Goal: Task Accomplishment & Management: Manage account settings

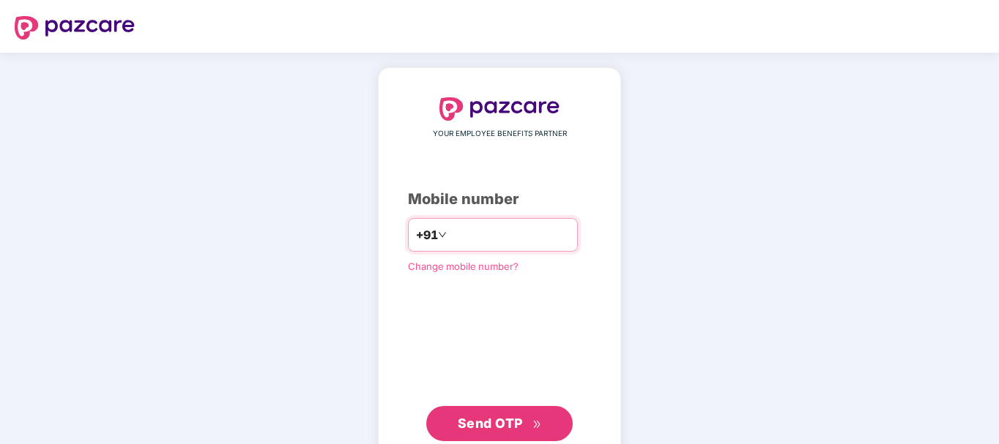
type input "**********"
click at [501, 422] on span "Send OTP" at bounding box center [490, 423] width 65 height 15
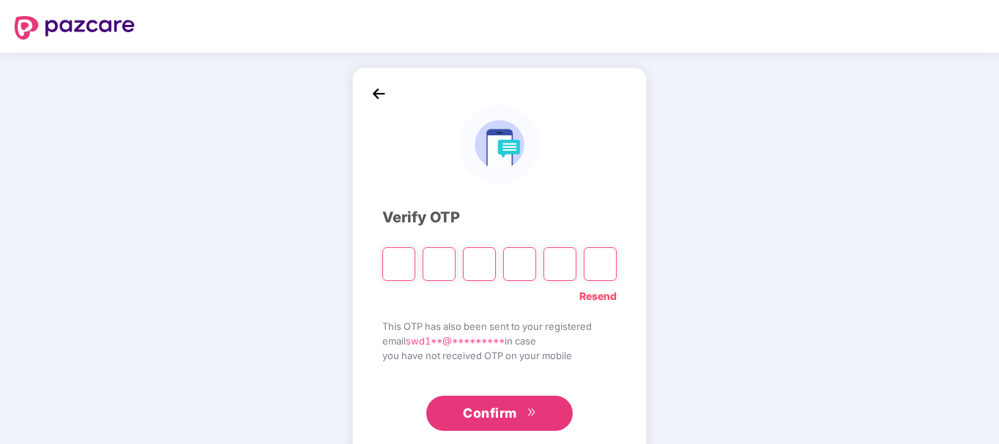
type input "*"
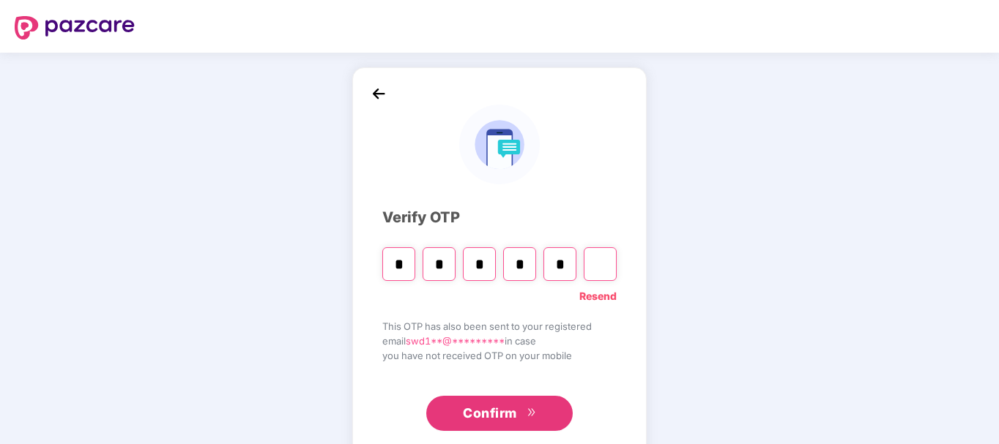
type input "*"
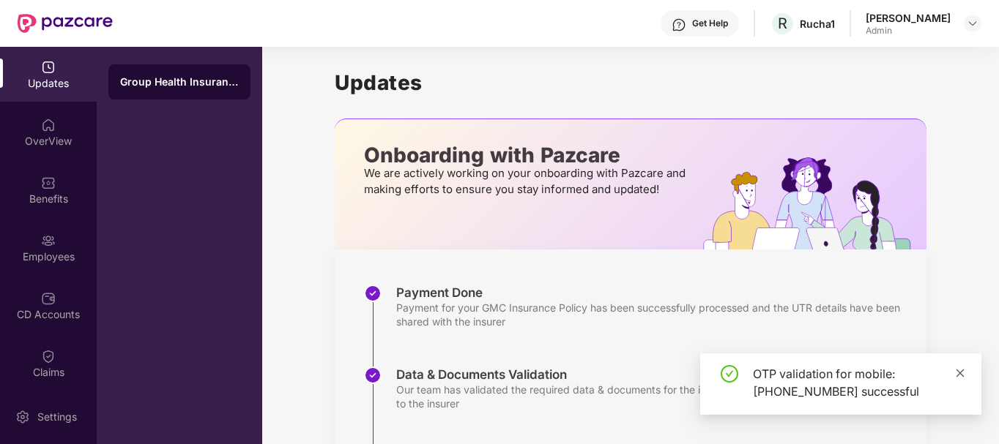
click at [958, 373] on icon "close" at bounding box center [960, 373] width 10 height 10
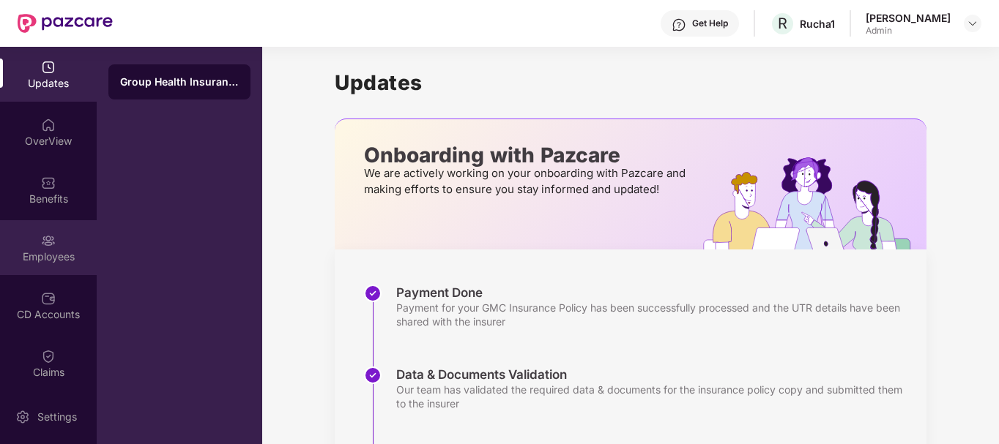
click at [48, 239] on img at bounding box center [48, 241] width 15 height 15
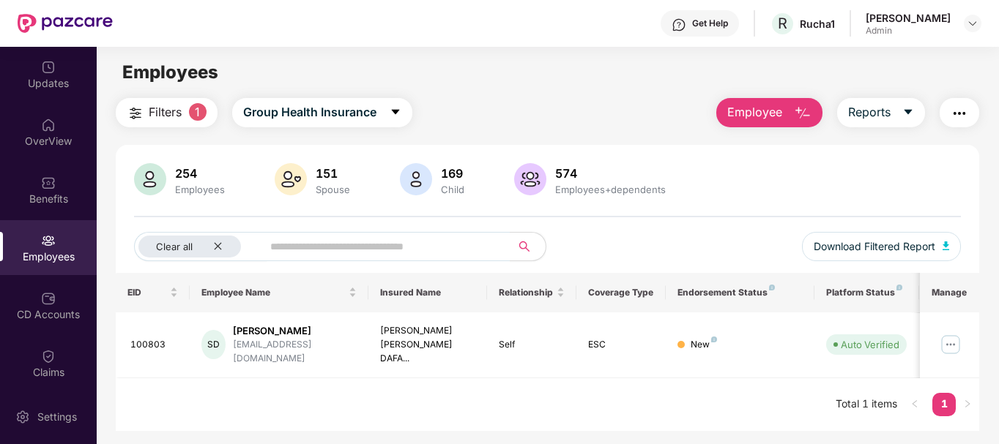
click at [203, 116] on span "1" at bounding box center [198, 112] width 18 height 18
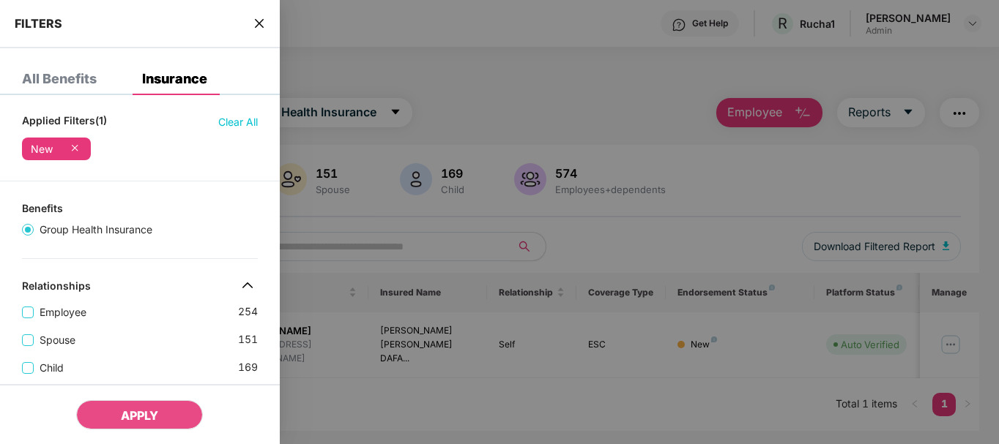
click at [66, 81] on div "All Benefits" at bounding box center [59, 79] width 75 height 15
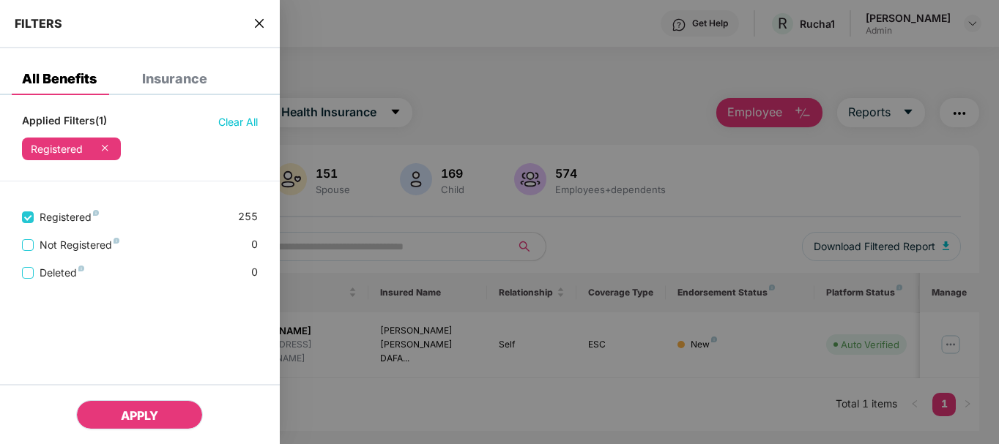
click at [117, 410] on button "APPLY" at bounding box center [139, 414] width 127 height 29
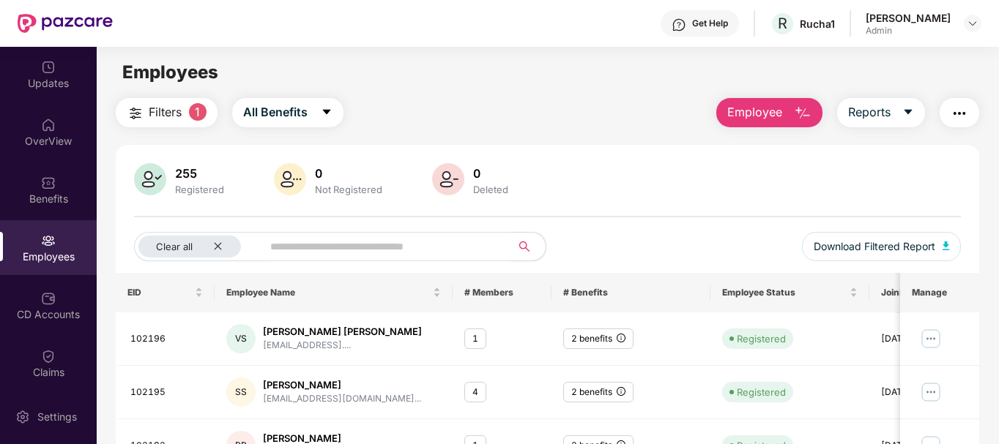
click at [290, 236] on input "text" at bounding box center [380, 247] width 221 height 22
paste input "******"
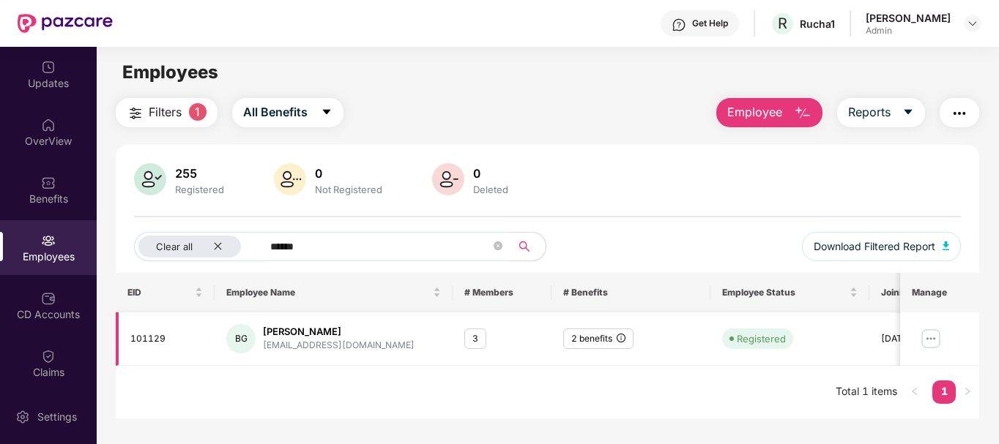
scroll to position [1, 0]
type input "******"
click at [604, 336] on div "2 benefits" at bounding box center [598, 338] width 70 height 21
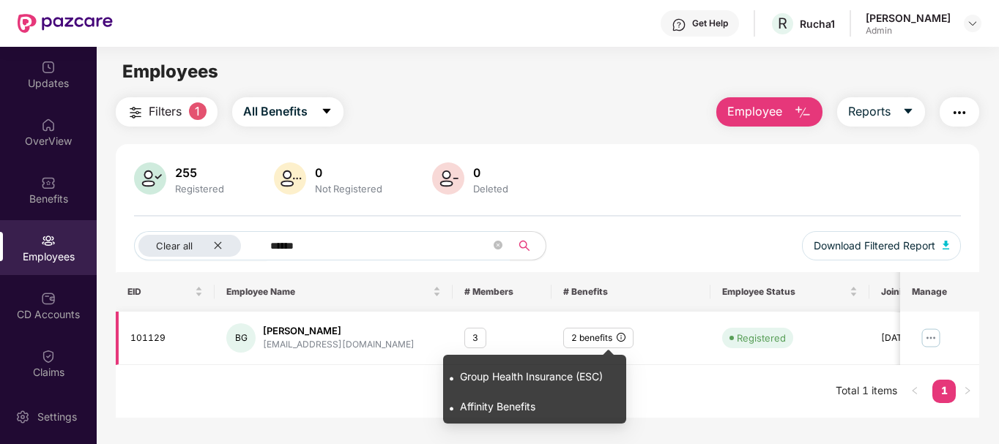
click at [625, 337] on icon "info-circle" at bounding box center [620, 337] width 9 height 9
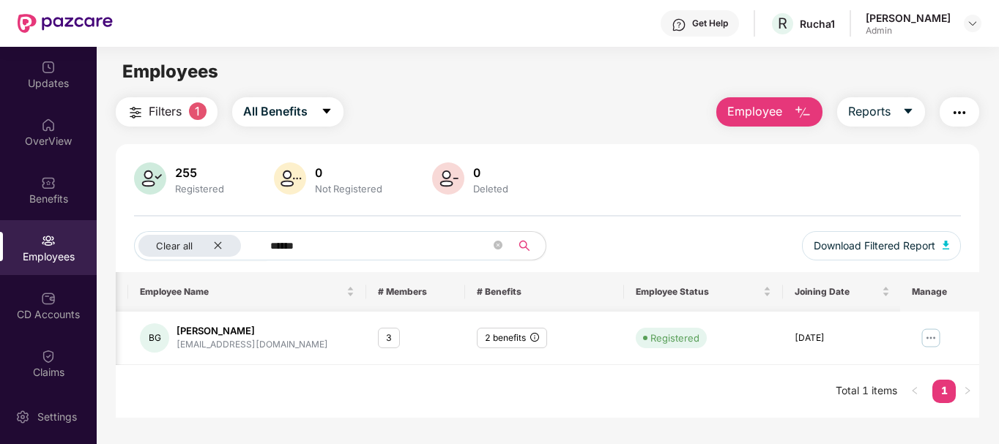
click at [935, 336] on img at bounding box center [930, 338] width 23 height 23
click at [157, 335] on div "BG" at bounding box center [154, 338] width 29 height 29
click at [931, 339] on img at bounding box center [930, 338] width 23 height 23
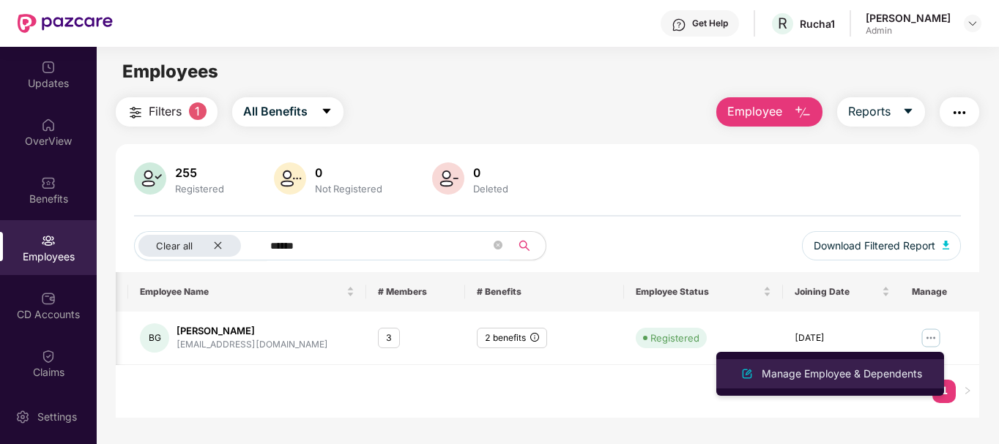
click at [847, 371] on div "Manage Employee & Dependents" at bounding box center [841, 374] width 166 height 16
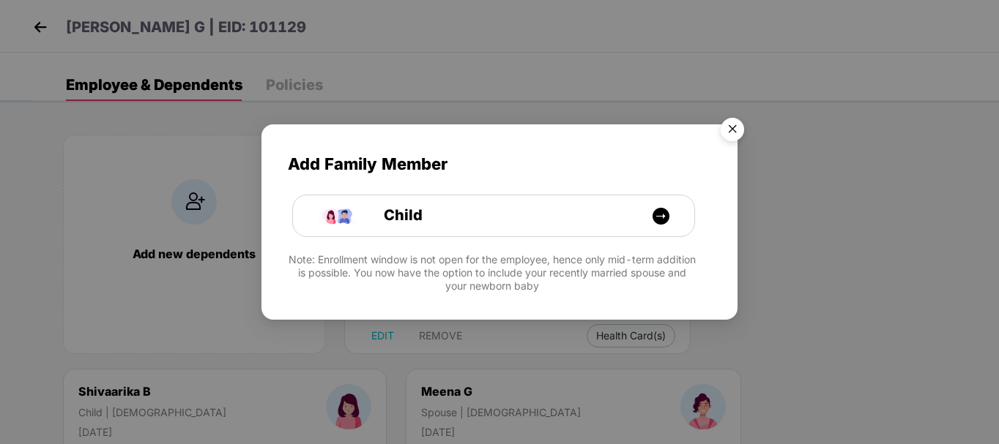
click at [729, 133] on img "Close" at bounding box center [732, 131] width 41 height 41
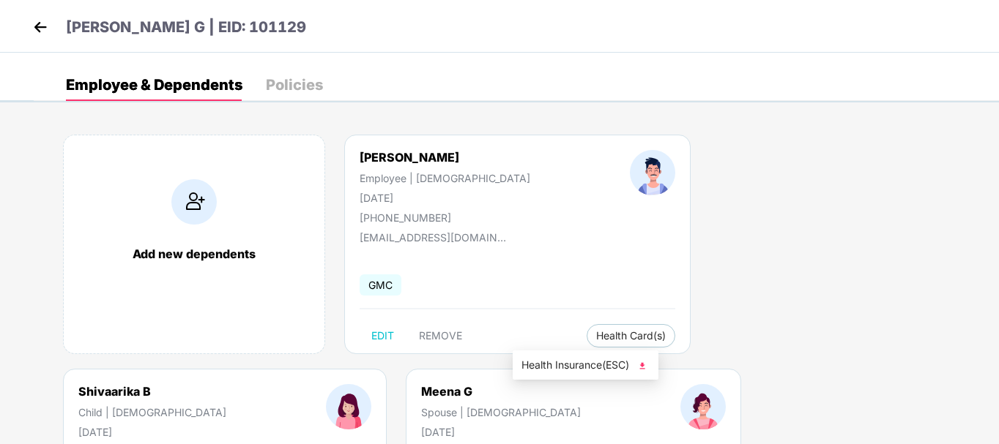
click at [648, 365] on img at bounding box center [642, 366] width 15 height 15
click at [292, 89] on div "Policies" at bounding box center [294, 85] width 57 height 15
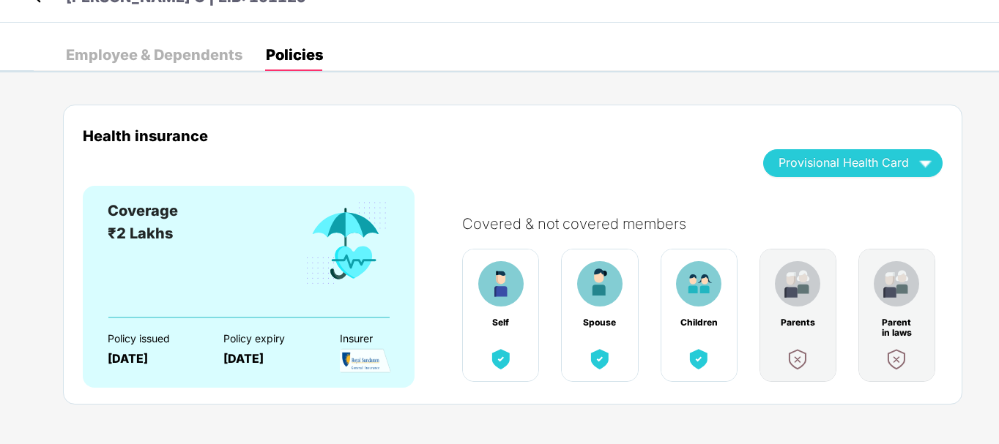
scroll to position [39, 0]
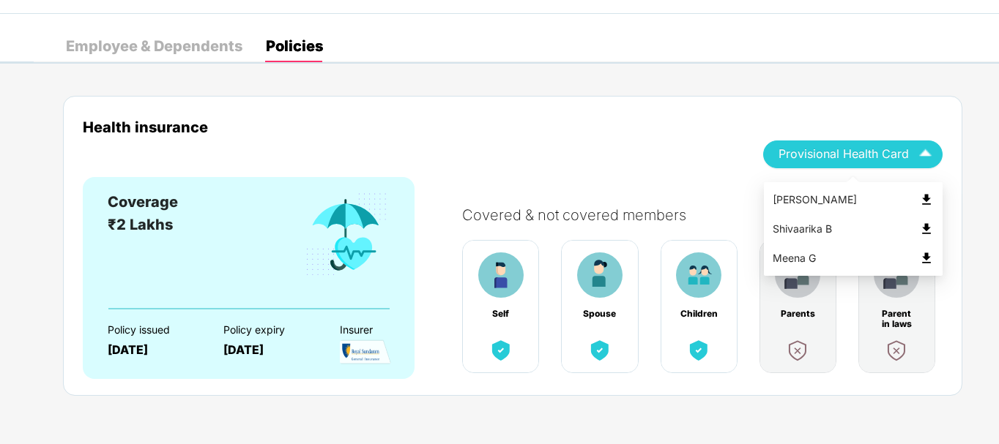
click at [925, 196] on img at bounding box center [926, 200] width 15 height 15
click at [851, 155] on span "Provisional Health Card" at bounding box center [843, 154] width 130 height 8
click at [926, 228] on img at bounding box center [926, 229] width 15 height 15
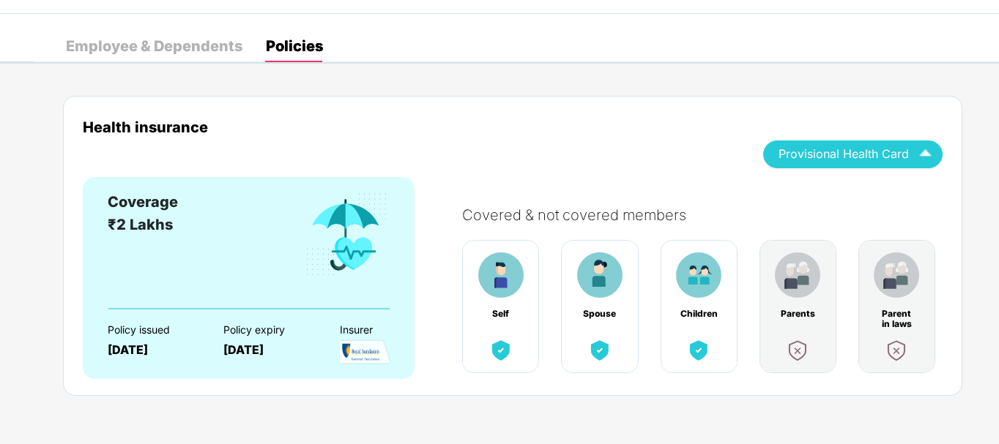
click at [862, 155] on span "Provisional Health Card" at bounding box center [843, 154] width 130 height 8
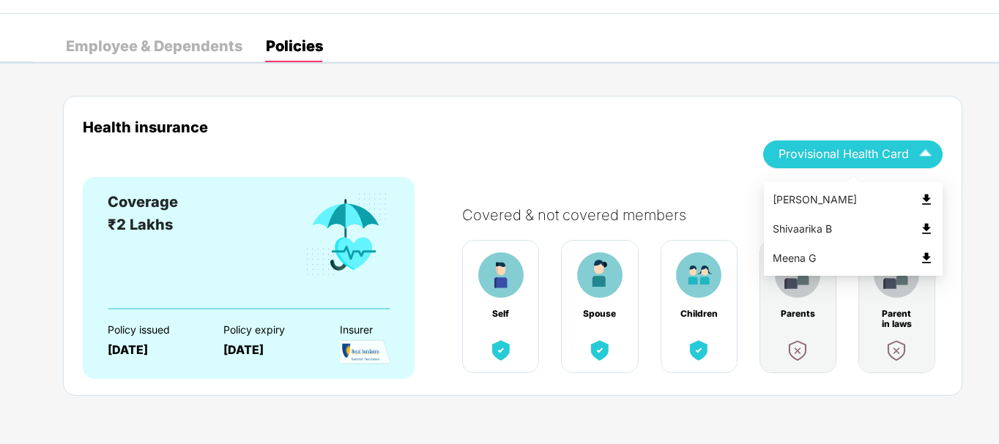
click at [927, 258] on img at bounding box center [926, 258] width 15 height 15
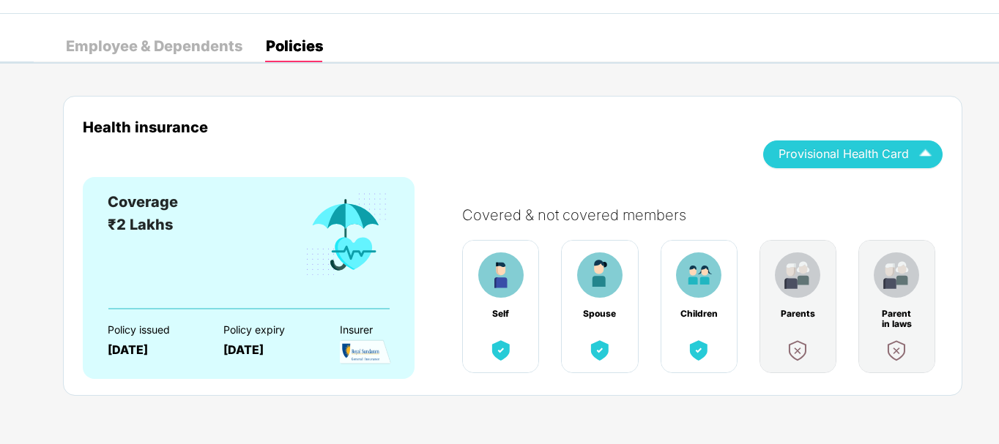
click at [198, 43] on div "Employee & Dependents" at bounding box center [154, 46] width 176 height 15
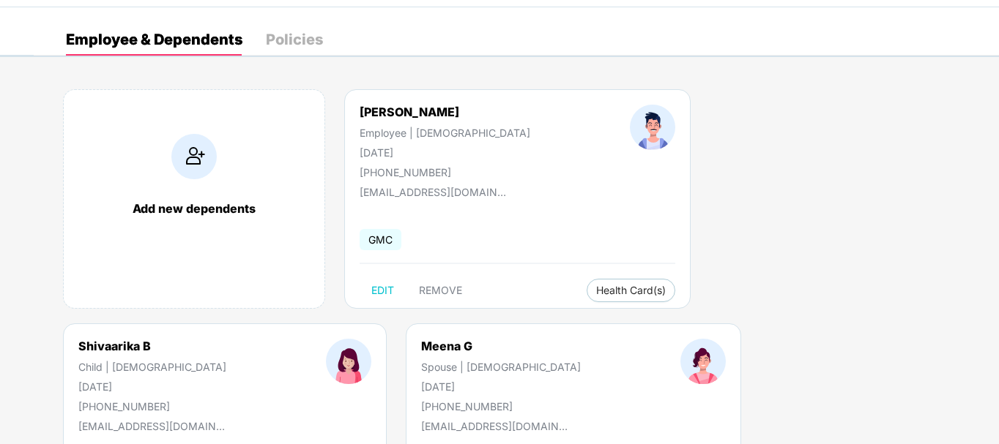
scroll to position [0, 0]
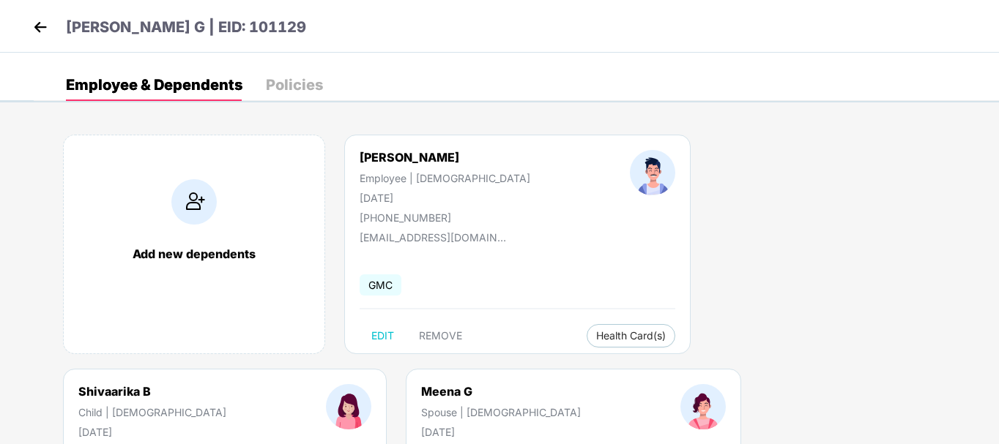
click at [43, 26] on img at bounding box center [40, 27] width 22 height 22
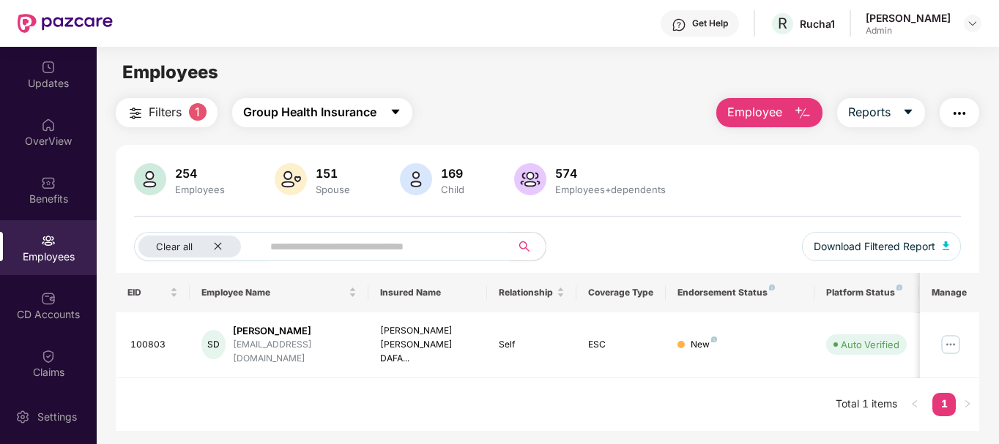
click at [337, 105] on span "Group Health Insurance" at bounding box center [309, 112] width 133 height 18
click at [527, 105] on div "Filters 1 Group Health Insurance Employee Reports" at bounding box center [548, 112] width 864 height 29
click at [275, 247] on input "text" at bounding box center [380, 247] width 221 height 22
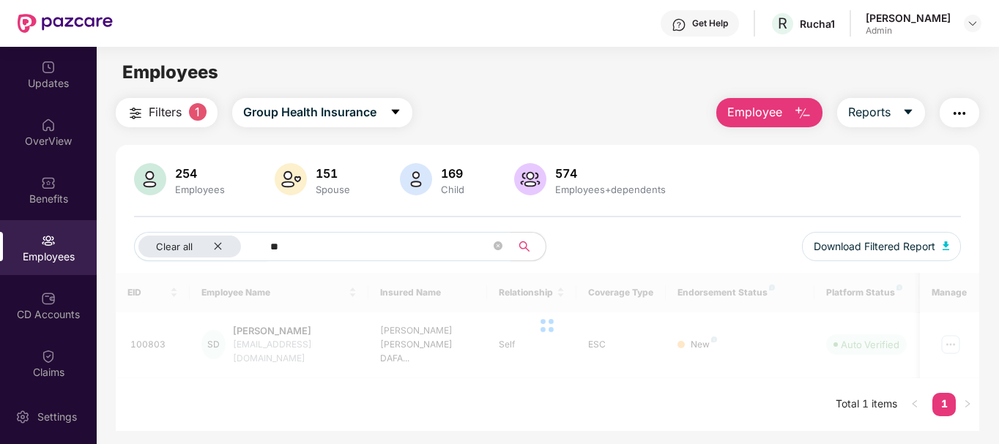
type input "*"
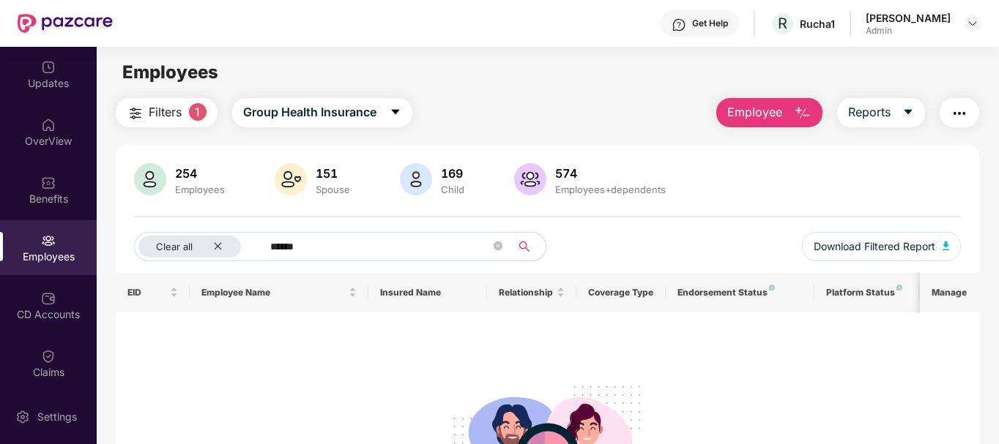
type input "******"
click at [805, 111] on img "button" at bounding box center [803, 114] width 18 height 18
click at [32, 318] on div "CD Accounts" at bounding box center [48, 314] width 97 height 15
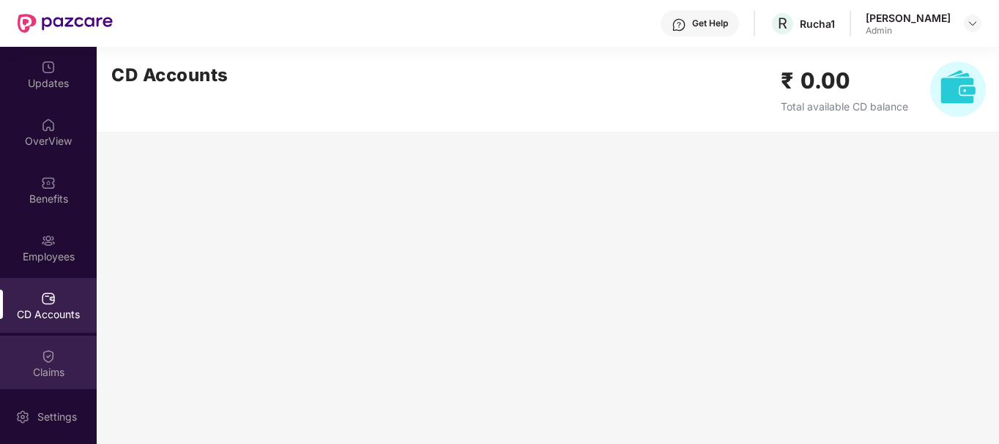
click at [49, 365] on div "Claims" at bounding box center [48, 372] width 97 height 15
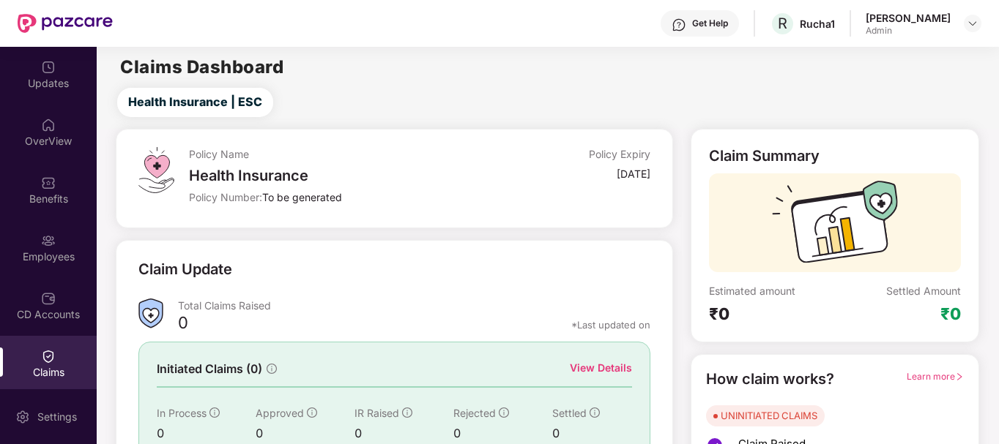
scroll to position [129, 0]
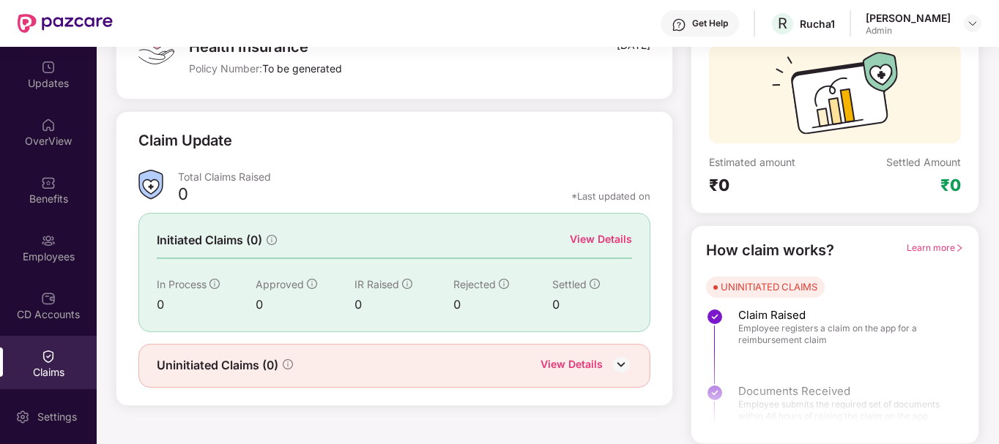
click at [600, 362] on div "View Details" at bounding box center [571, 366] width 62 height 19
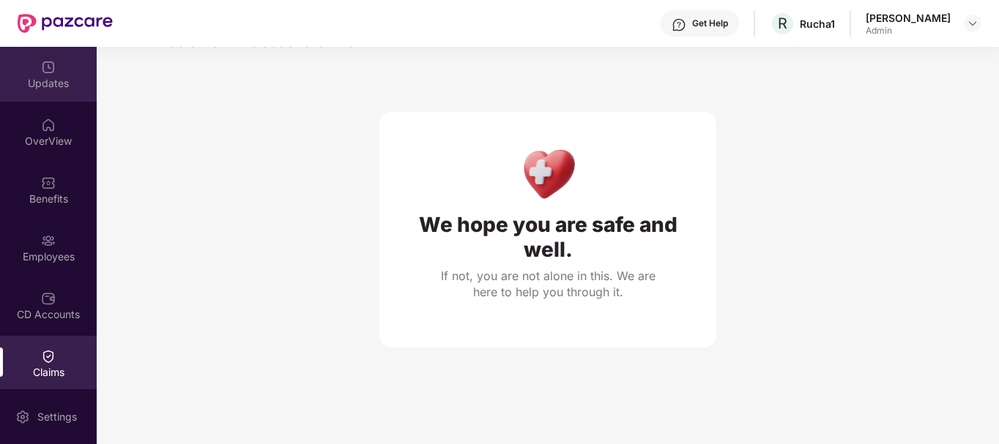
click at [41, 78] on div "Updates" at bounding box center [48, 83] width 97 height 15
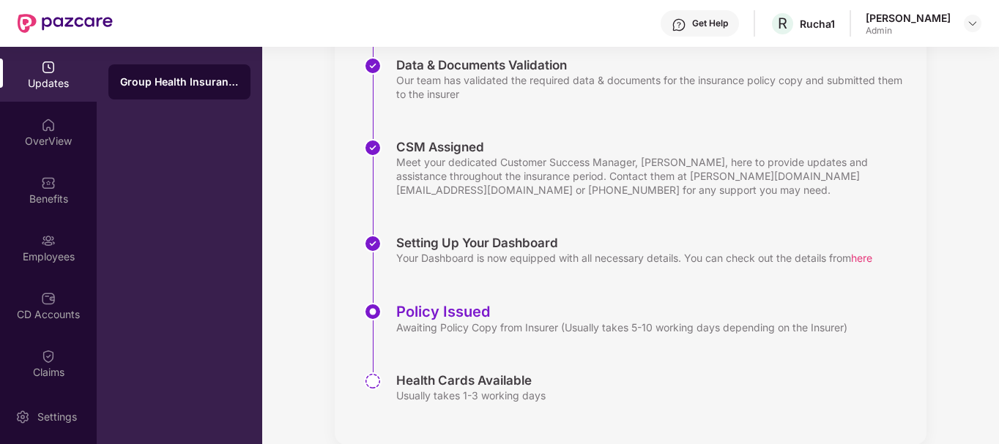
scroll to position [334, 0]
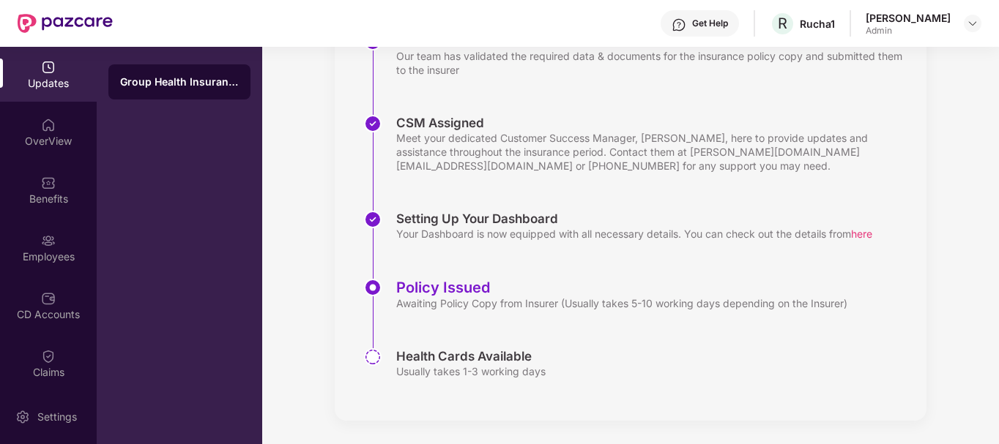
click at [374, 358] on img at bounding box center [373, 357] width 18 height 18
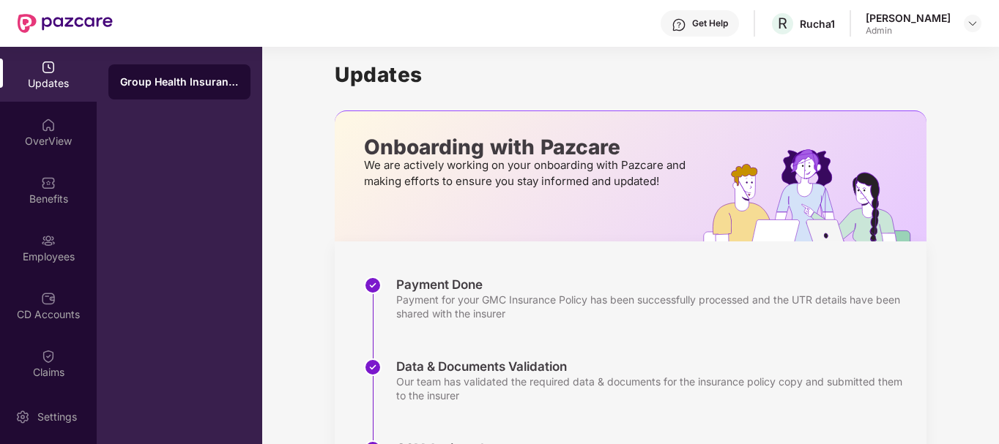
scroll to position [0, 0]
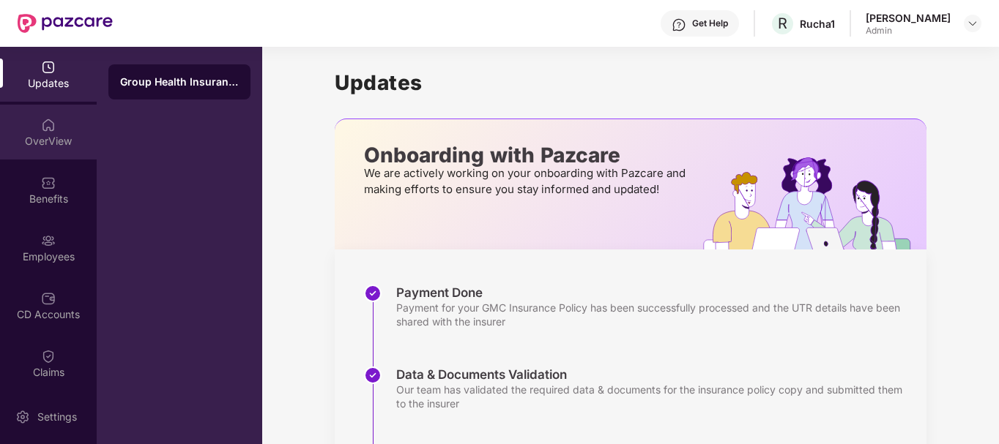
click at [42, 126] on img at bounding box center [48, 125] width 15 height 15
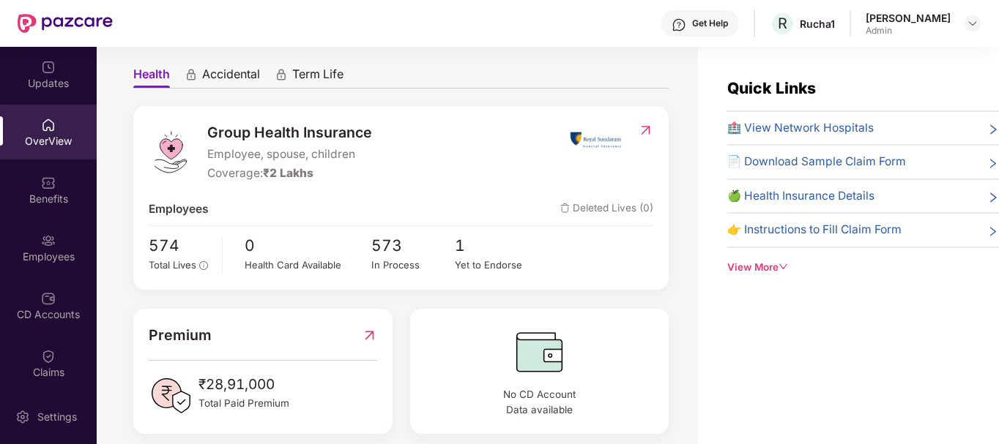
scroll to position [142, 0]
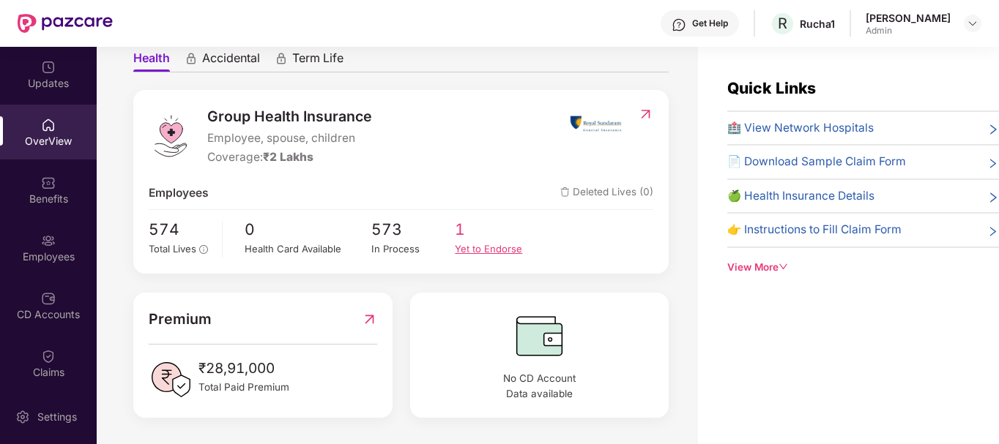
click at [487, 247] on div "Yet to Endorse" at bounding box center [497, 249] width 84 height 15
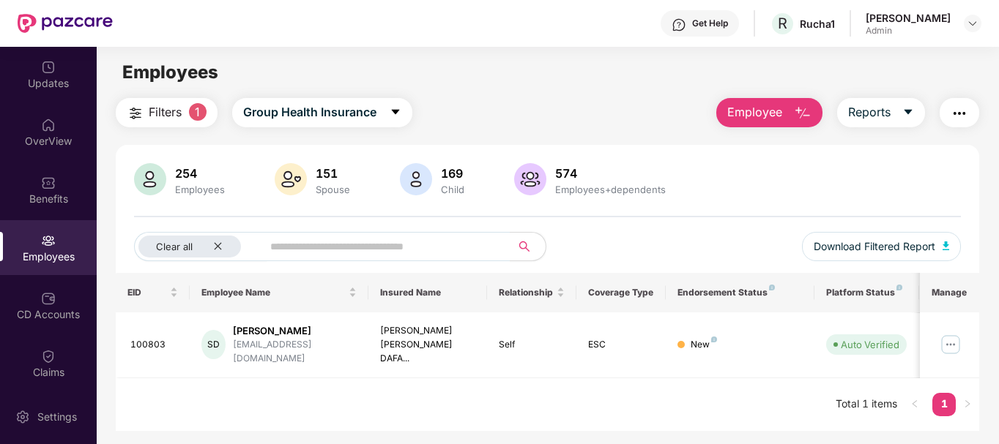
click at [176, 116] on span "Filters" at bounding box center [165, 112] width 33 height 18
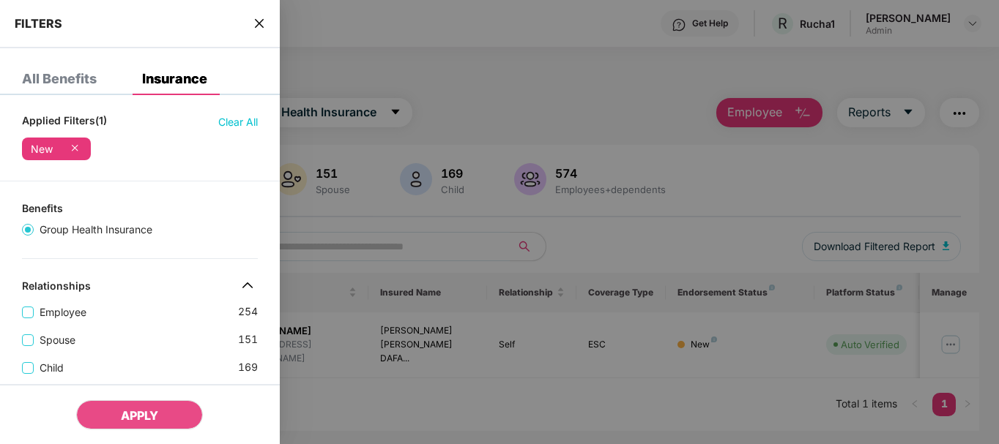
click at [259, 20] on icon "close" at bounding box center [259, 24] width 12 height 12
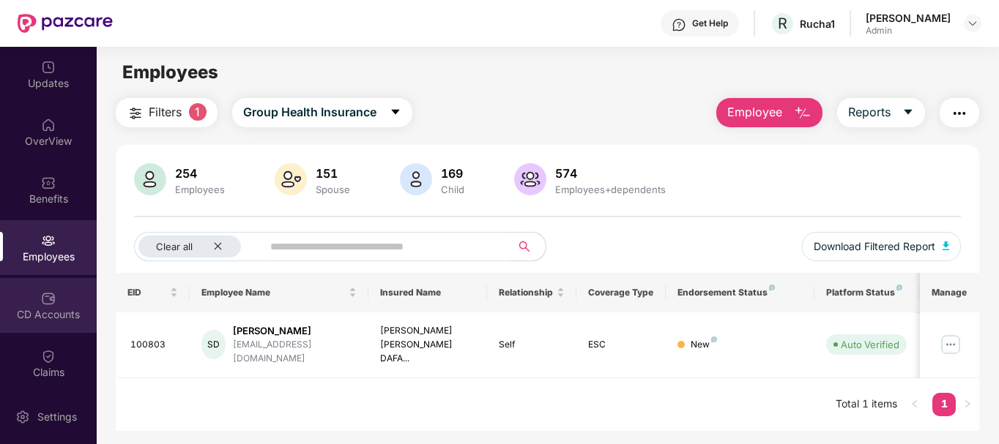
click at [51, 316] on div "CD Accounts" at bounding box center [48, 314] width 97 height 15
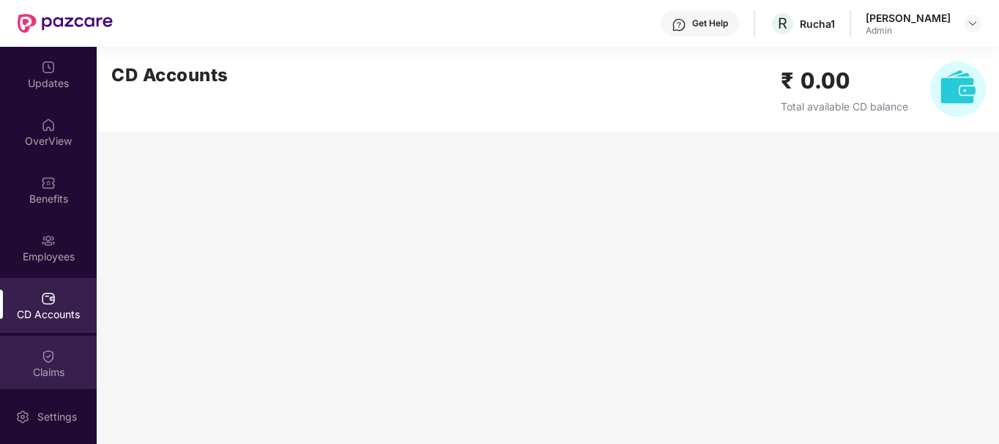
scroll to position [178, 0]
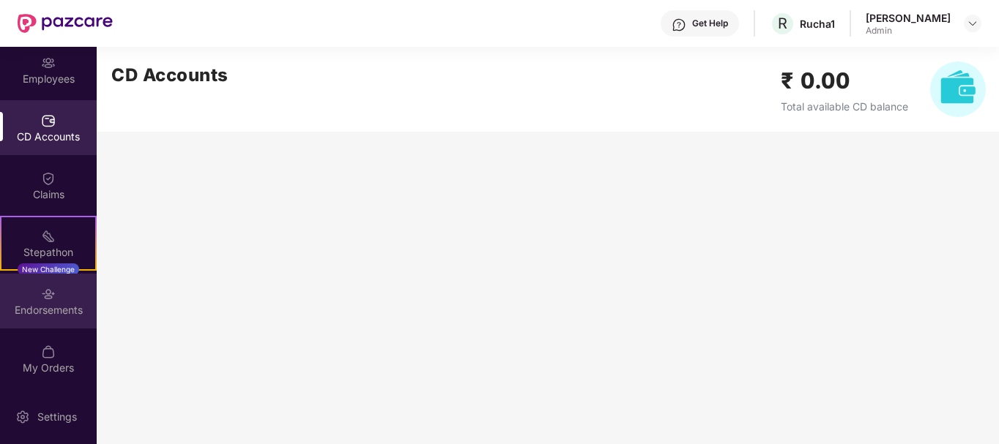
click at [56, 301] on div "Endorsements" at bounding box center [48, 301] width 97 height 55
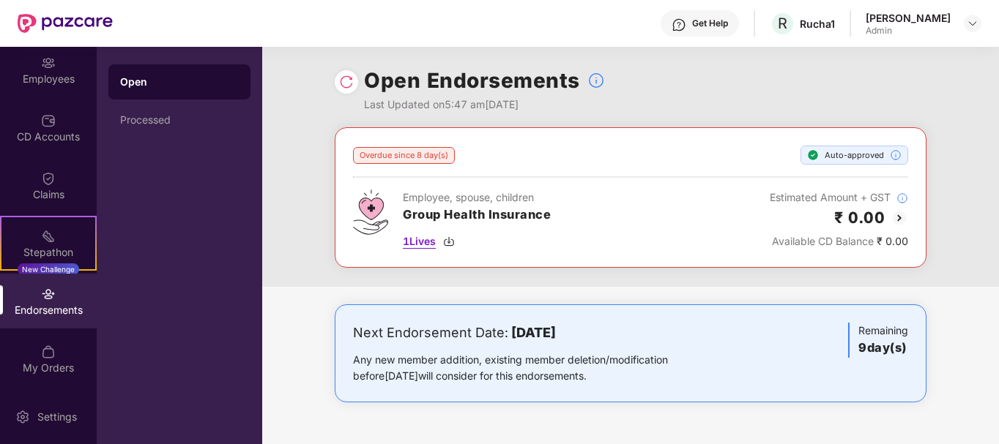
click at [449, 242] on img at bounding box center [449, 242] width 12 height 12
click at [54, 361] on div "My Orders" at bounding box center [48, 368] width 97 height 15
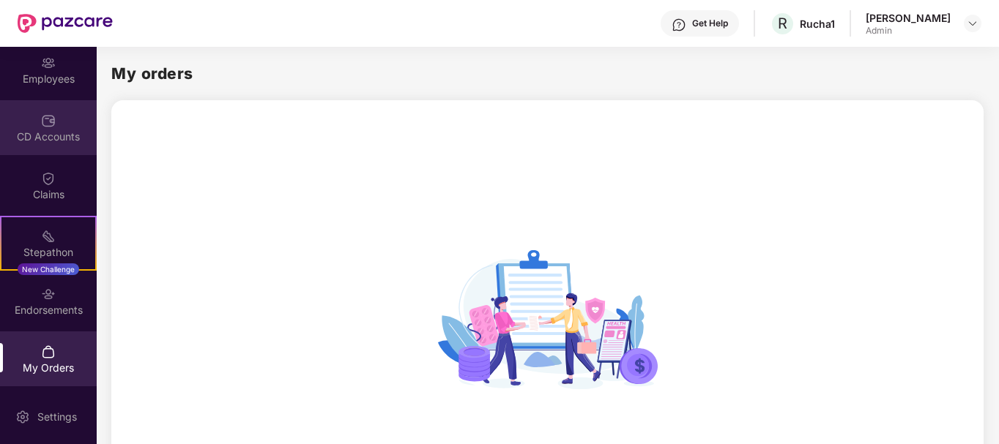
click at [59, 110] on div "CD Accounts" at bounding box center [48, 127] width 97 height 55
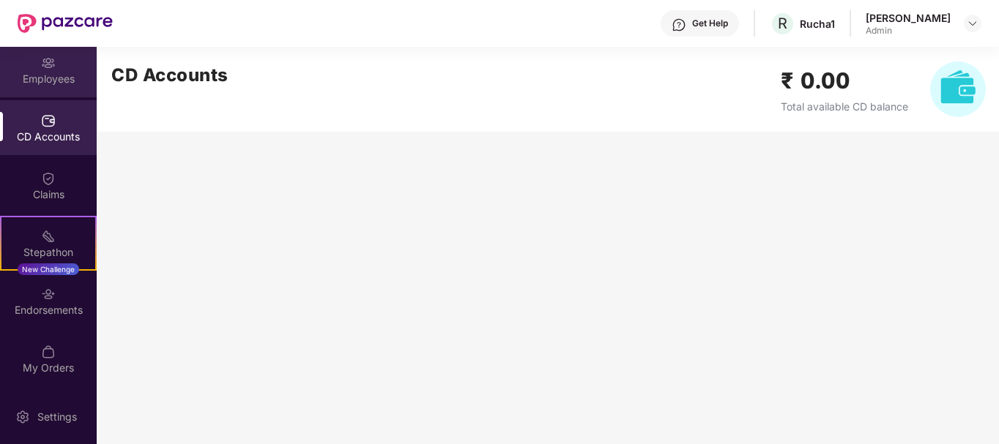
click at [55, 68] on div "Employees" at bounding box center [48, 69] width 97 height 55
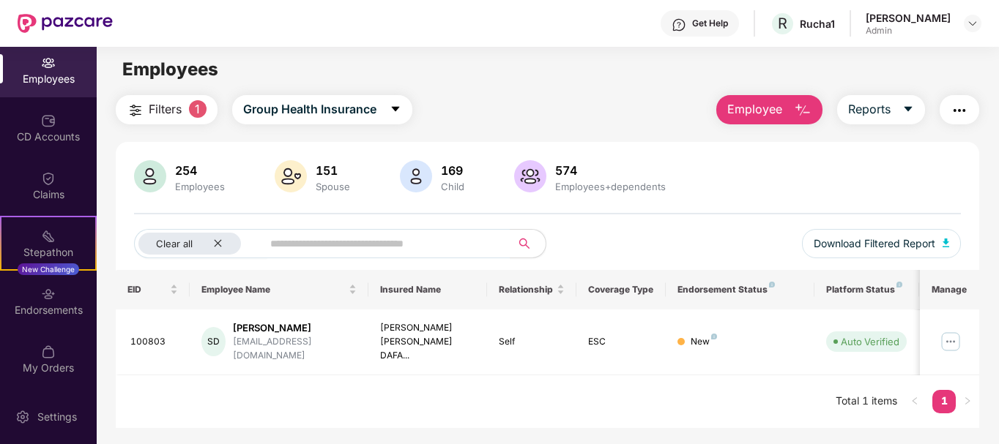
scroll to position [2, 0]
click at [953, 346] on img at bounding box center [950, 342] width 23 height 23
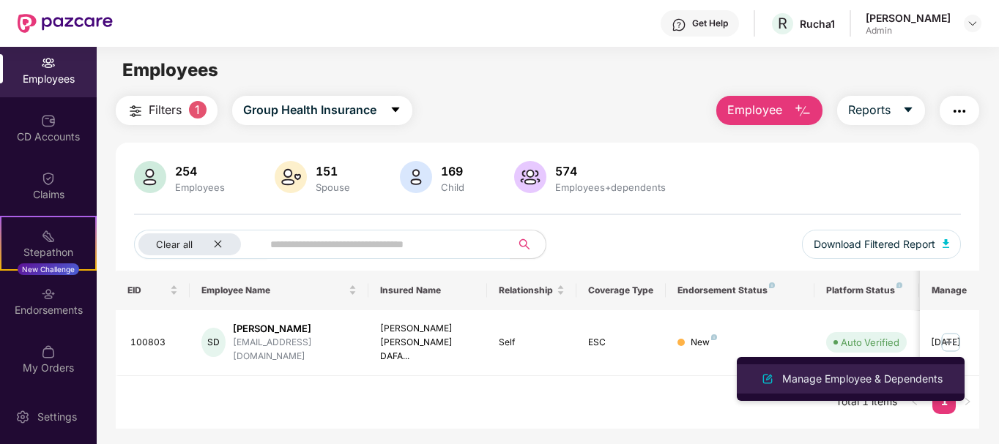
click at [848, 377] on div "Manage Employee & Dependents" at bounding box center [862, 379] width 166 height 16
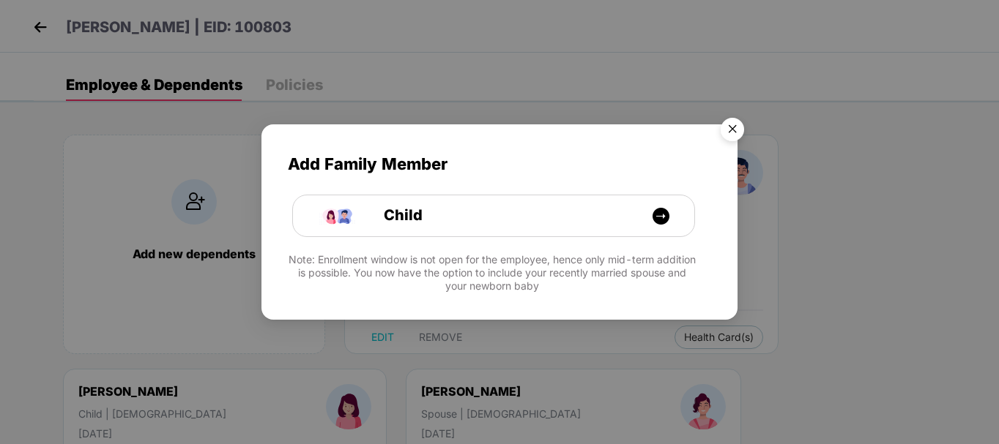
click at [737, 127] on img "Close" at bounding box center [732, 131] width 41 height 41
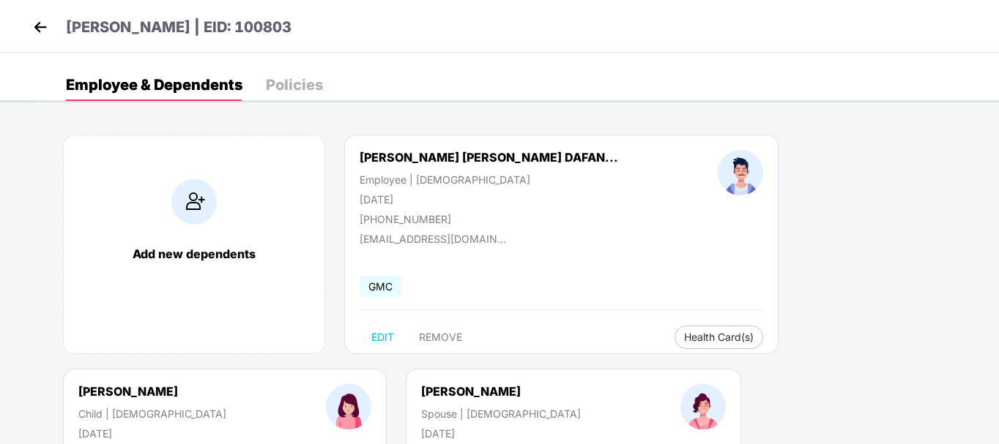
click at [288, 89] on div "Policies" at bounding box center [294, 85] width 57 height 15
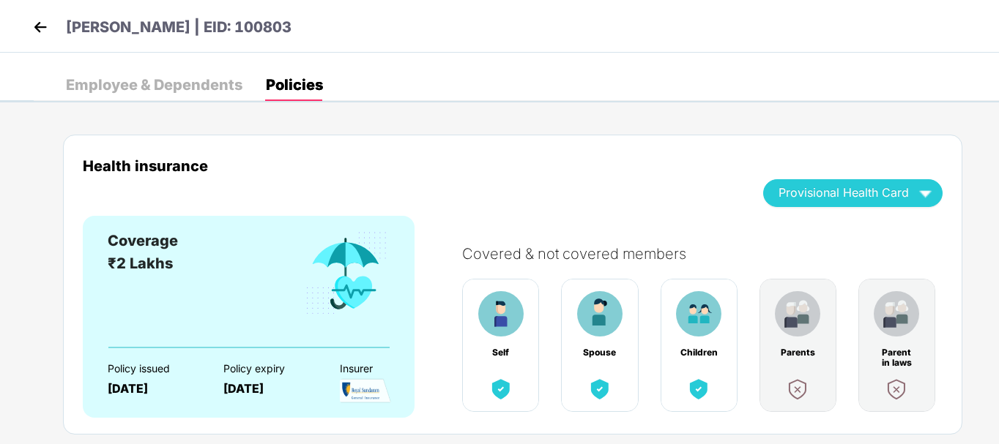
scroll to position [39, 0]
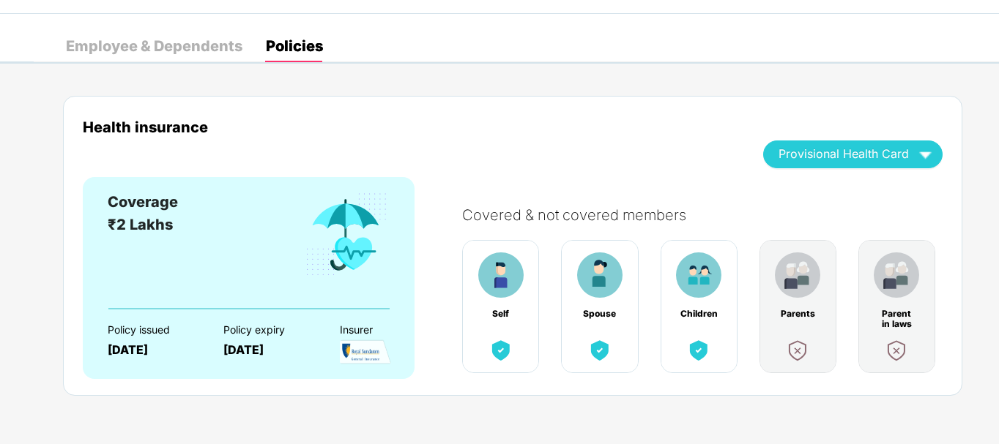
click at [187, 42] on div "Employee & Dependents" at bounding box center [154, 46] width 176 height 15
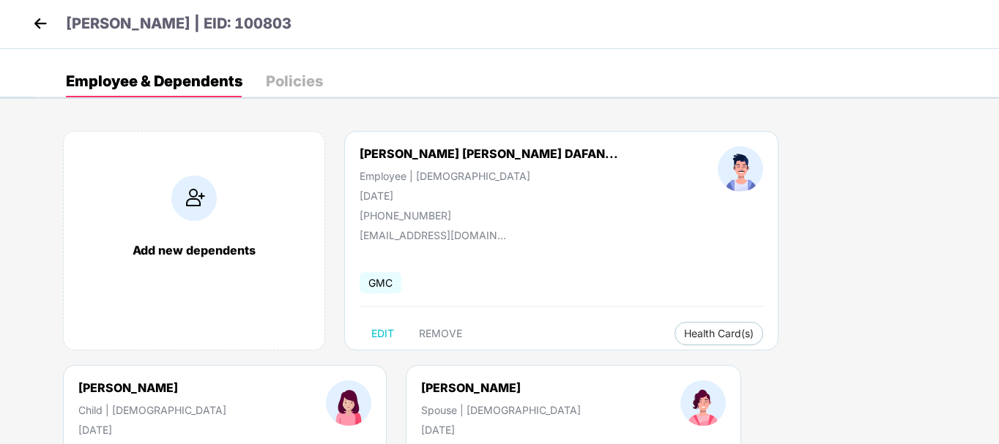
scroll to position [0, 0]
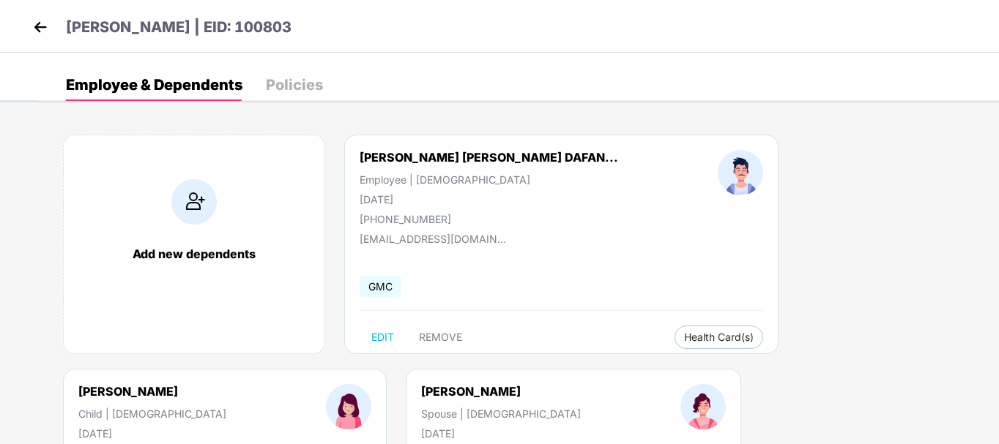
click at [49, 28] on img at bounding box center [40, 27] width 22 height 22
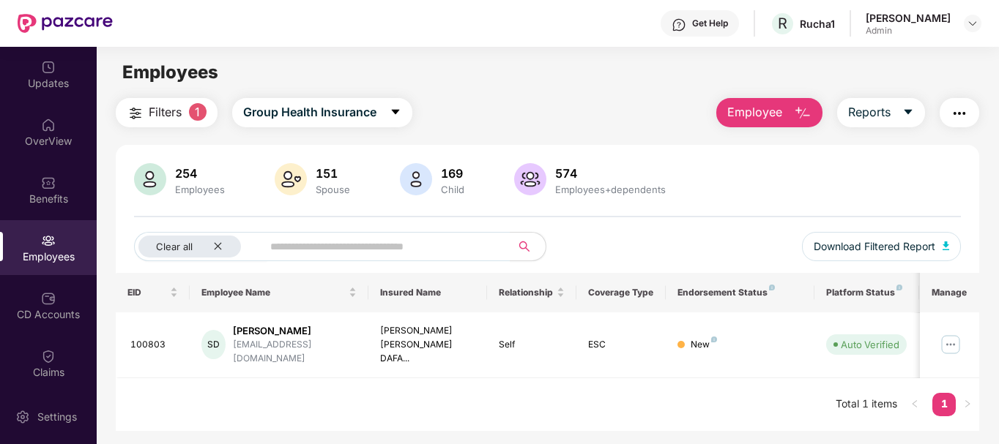
scroll to position [47, 0]
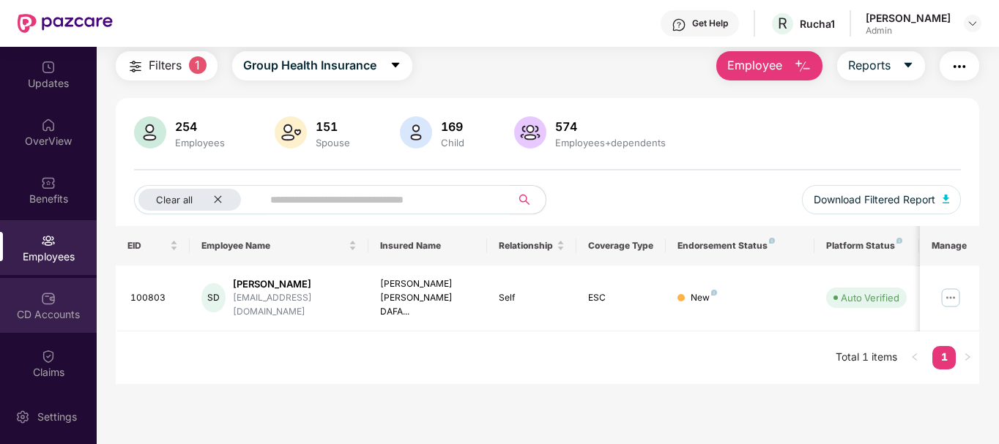
click at [45, 297] on img at bounding box center [48, 298] width 15 height 15
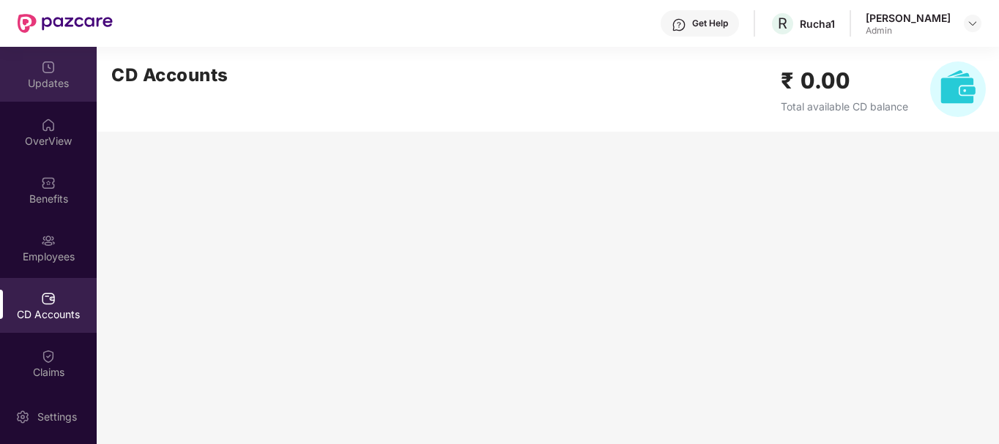
click at [45, 79] on div "Updates" at bounding box center [48, 83] width 97 height 15
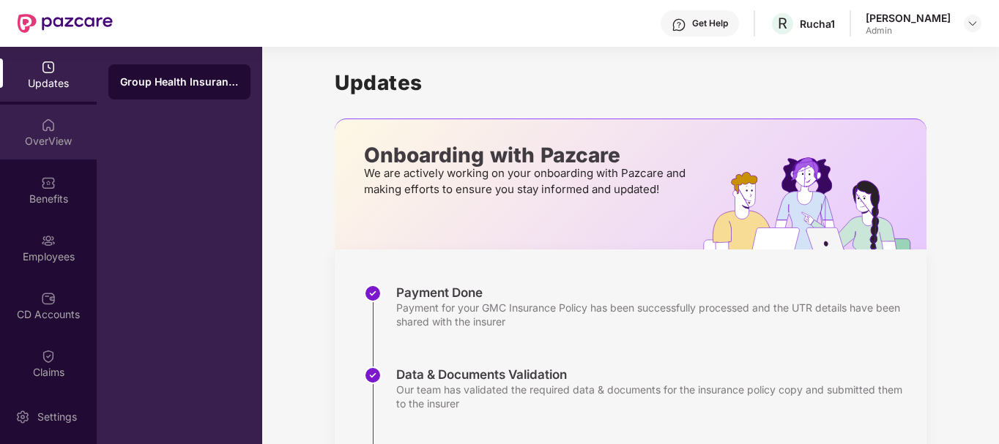
click at [51, 148] on div "OverView" at bounding box center [48, 141] width 97 height 15
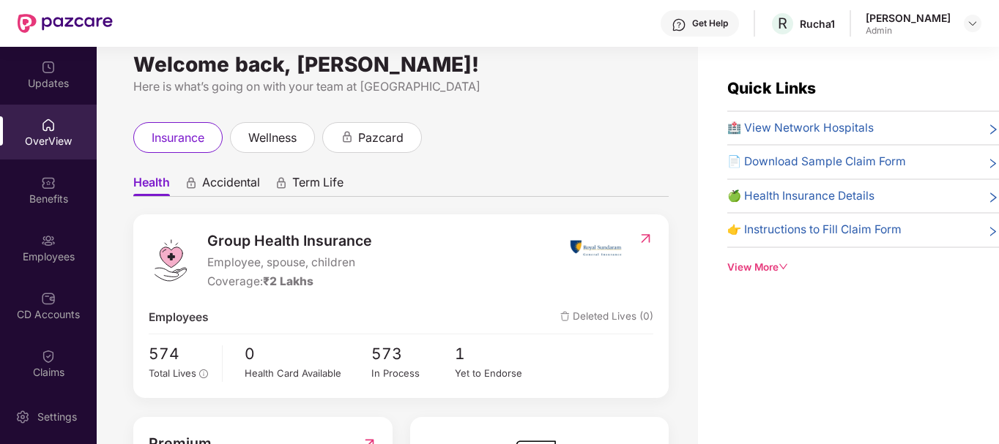
scroll to position [19, 0]
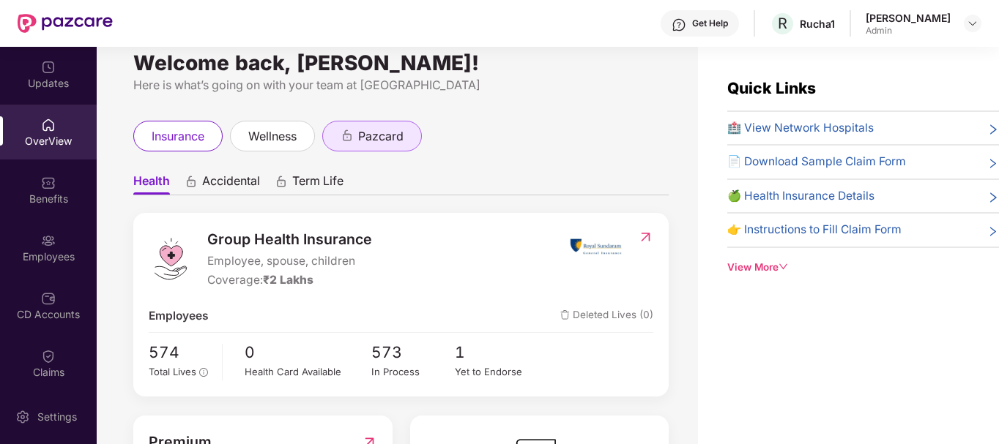
click at [380, 135] on span "pazcard" at bounding box center [380, 136] width 45 height 18
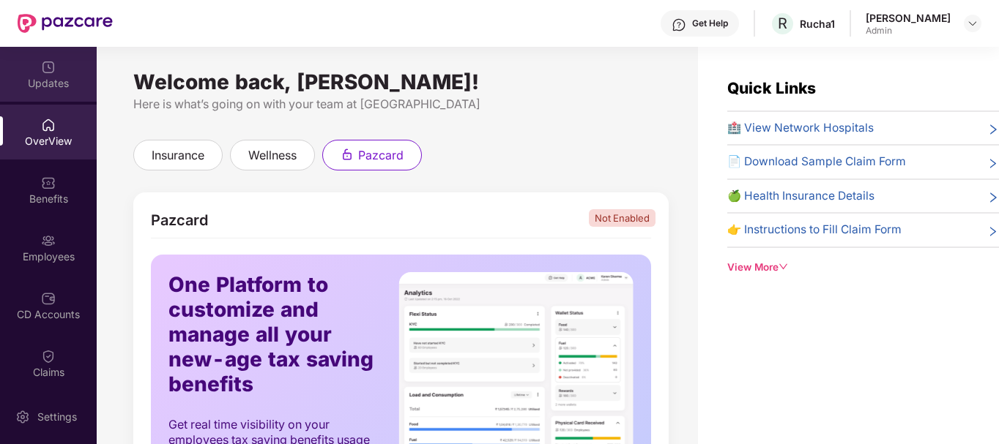
click at [34, 67] on div "Updates" at bounding box center [48, 74] width 97 height 55
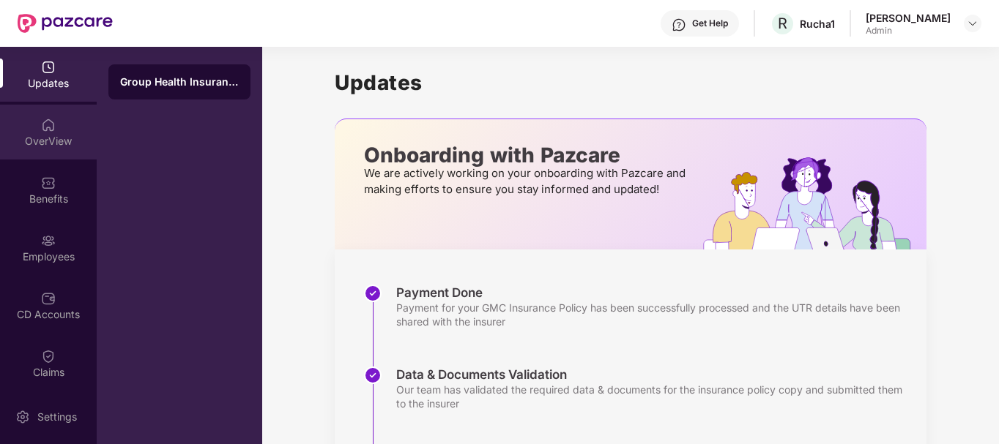
click at [51, 136] on div "OverView" at bounding box center [48, 141] width 97 height 15
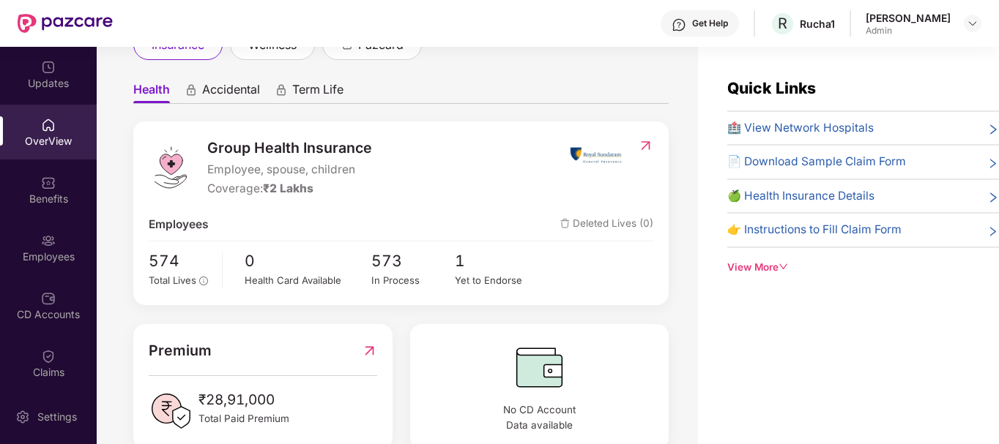
scroll to position [142, 0]
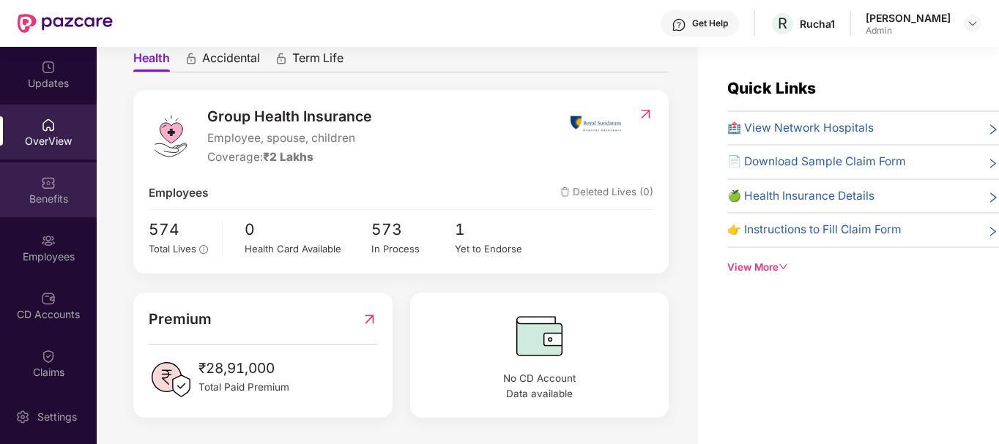
click at [42, 189] on img at bounding box center [48, 183] width 15 height 15
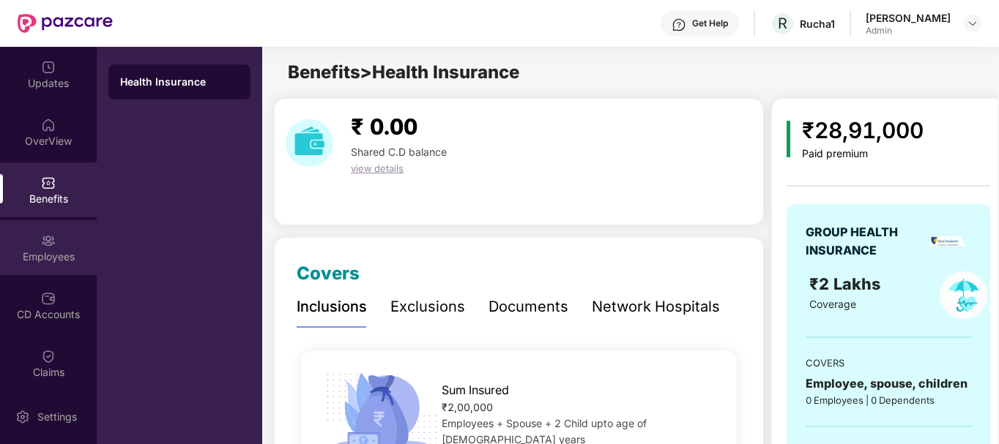
click at [52, 250] on div "Employees" at bounding box center [48, 257] width 97 height 15
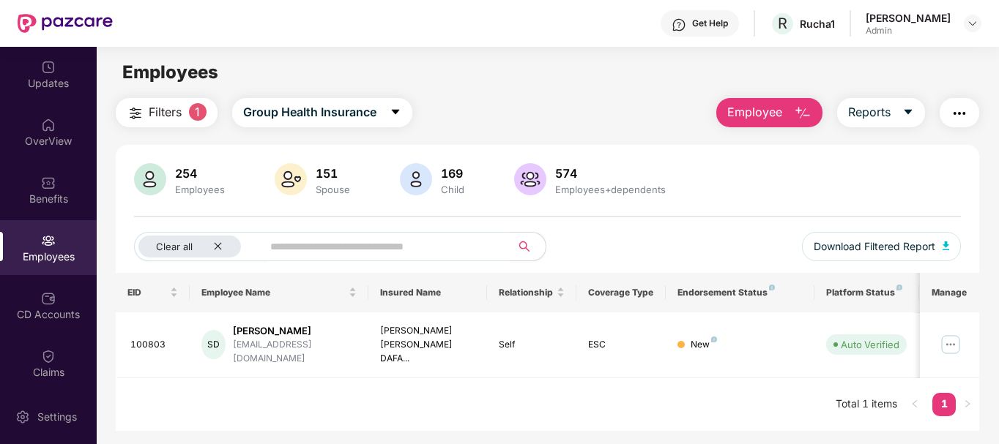
click at [195, 109] on span "1" at bounding box center [198, 112] width 18 height 18
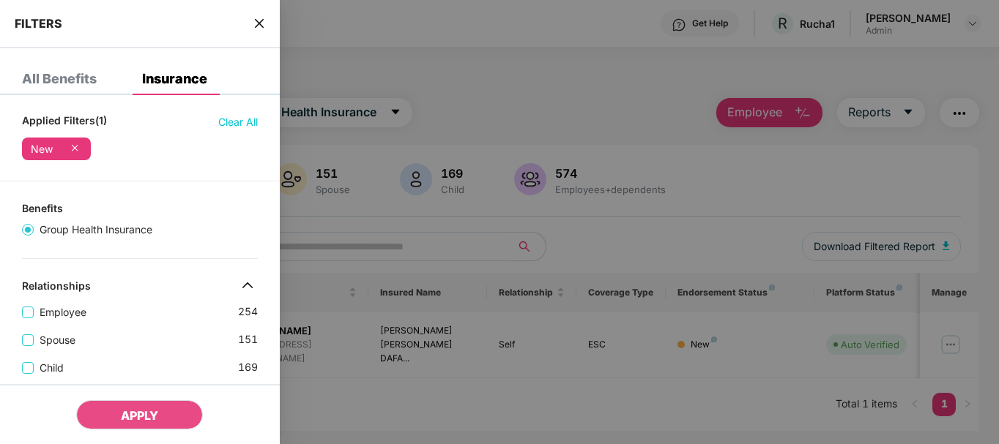
click at [258, 29] on icon "close" at bounding box center [259, 24] width 12 height 12
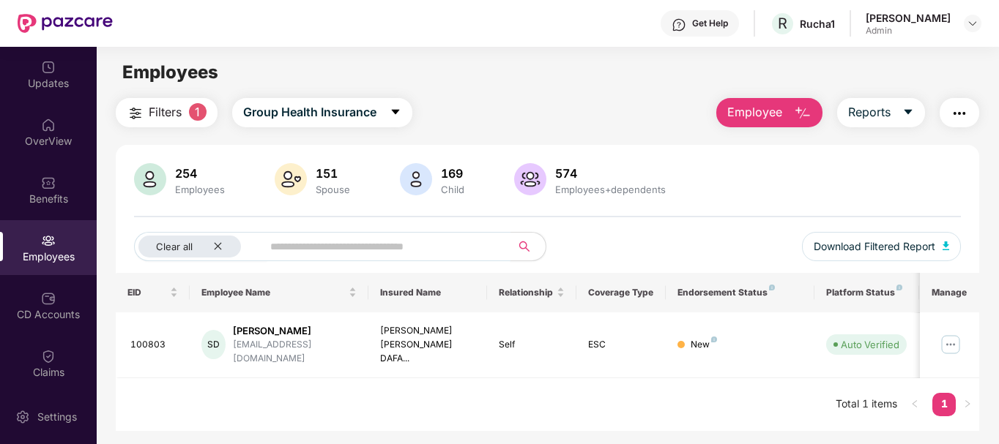
scroll to position [47, 0]
